Goal: Information Seeking & Learning: Understand process/instructions

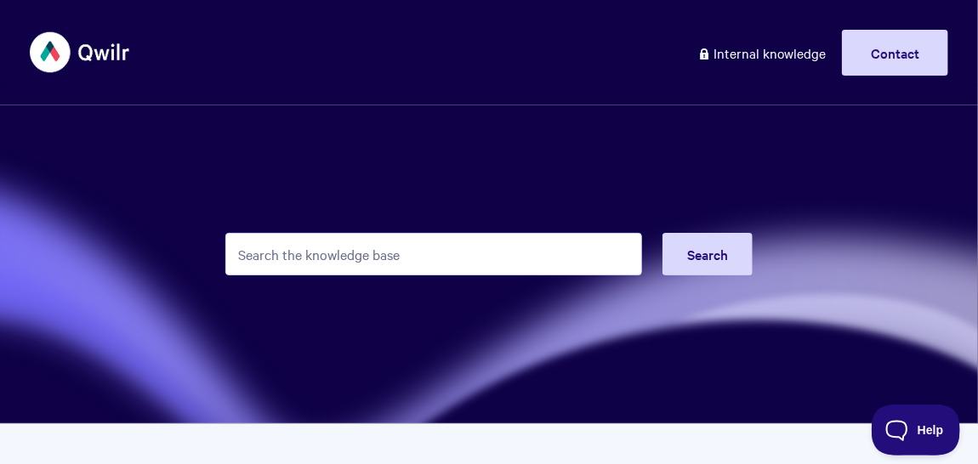
click at [352, 248] on input "Search the knowledge base" at bounding box center [433, 254] width 417 height 43
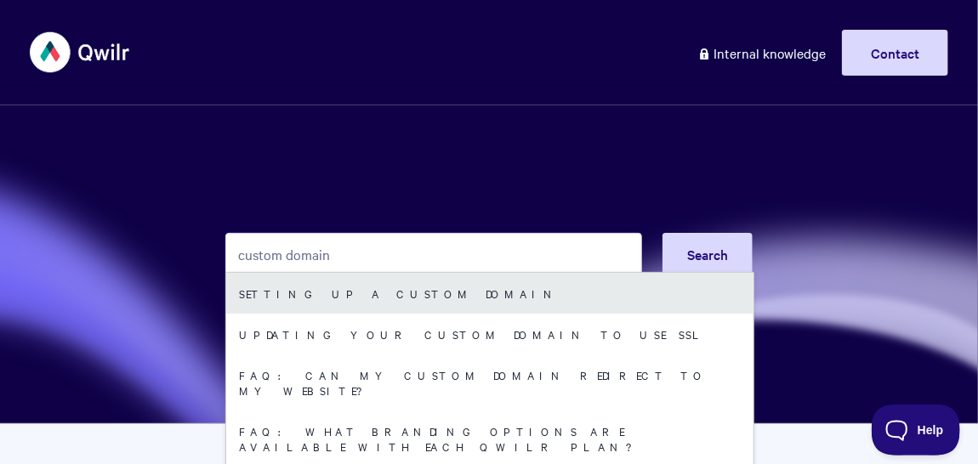
type input "custom domain"
click at [357, 302] on link "Setting up a Custom Domain" at bounding box center [489, 293] width 527 height 41
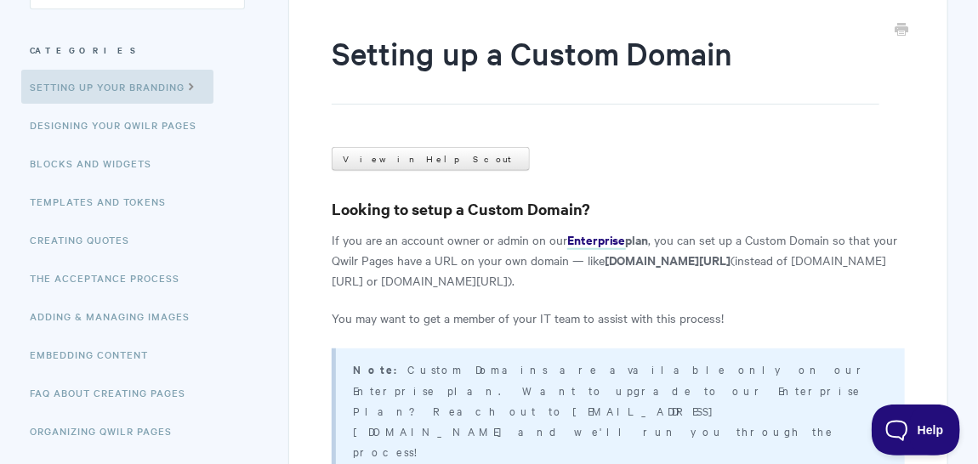
scroll to position [197, 0]
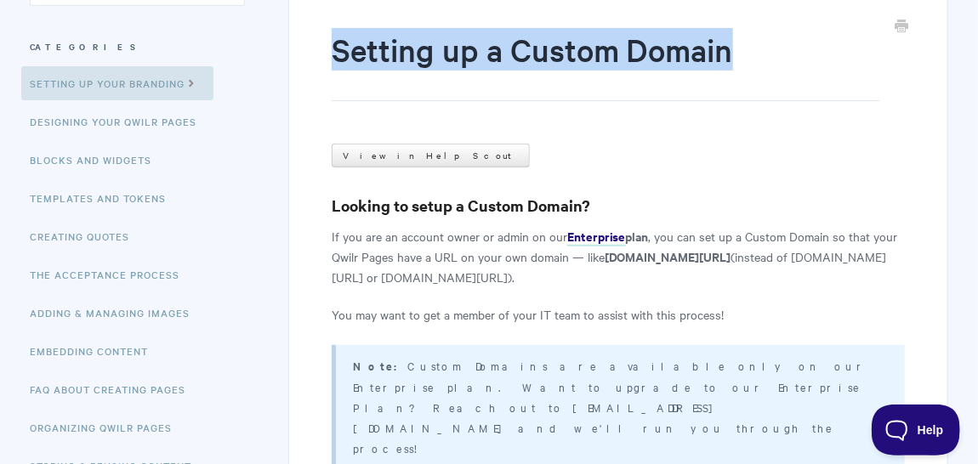
drag, startPoint x: 334, startPoint y: 52, endPoint x: 716, endPoint y: 83, distance: 383.0
click at [716, 83] on h1 "Setting up a Custom Domain" at bounding box center [606, 64] width 548 height 73
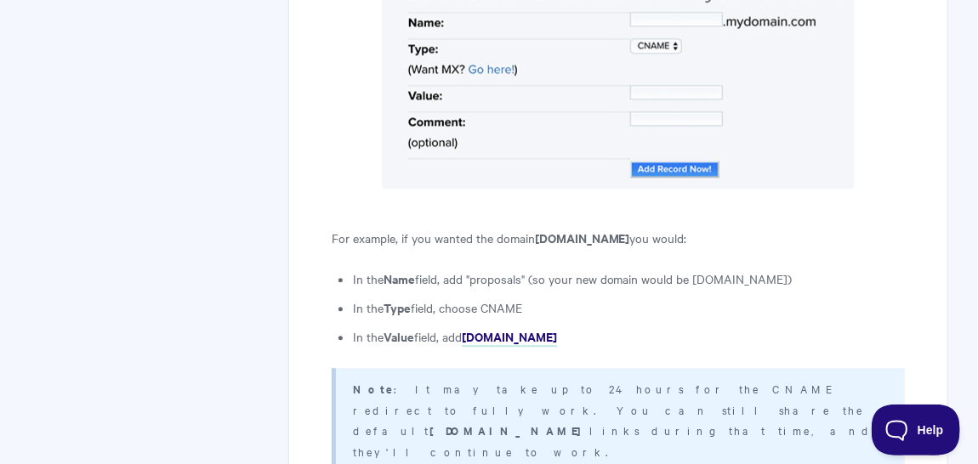
scroll to position [1494, 0]
